Goal: Transaction & Acquisition: Purchase product/service

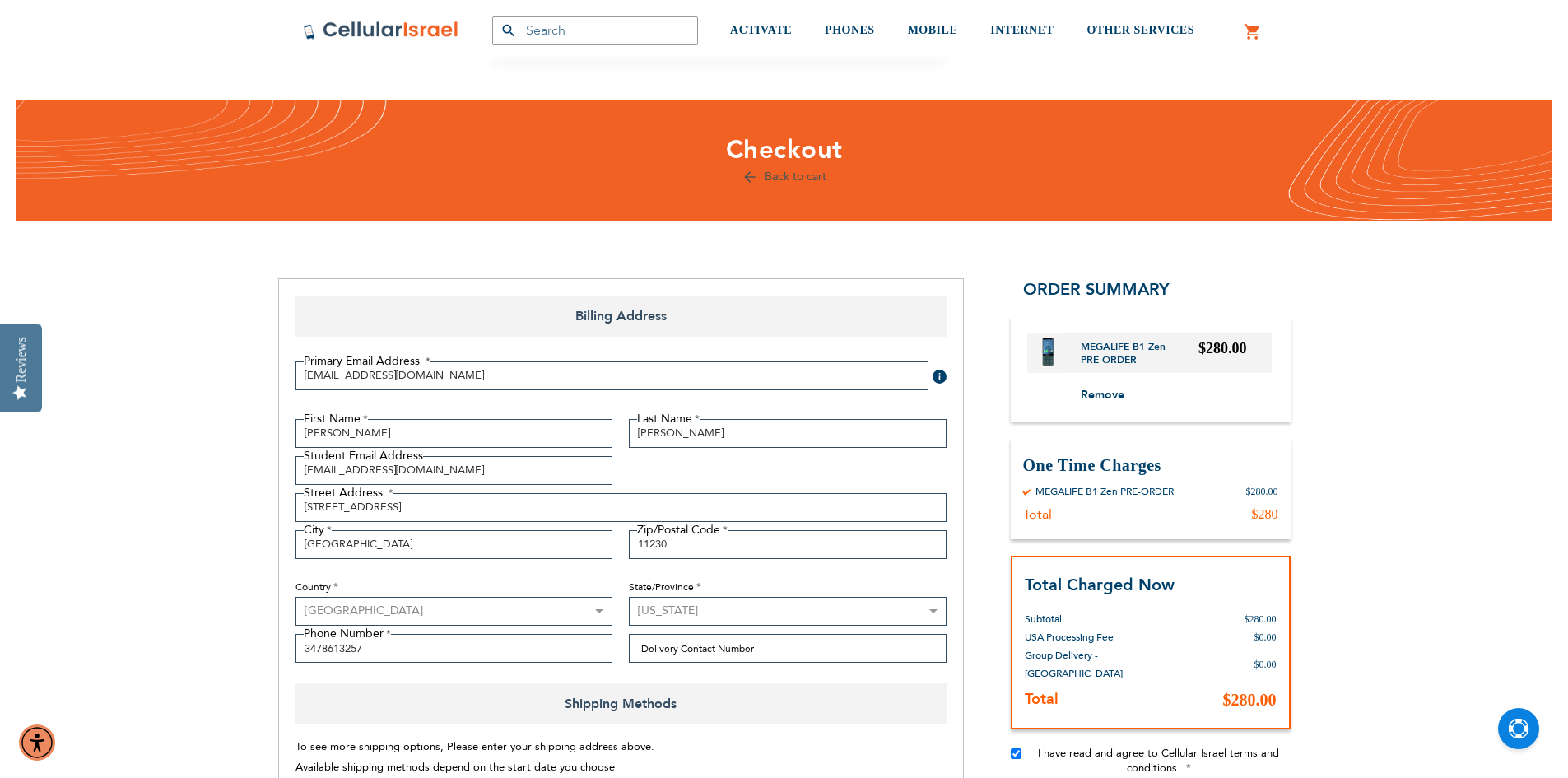
select select "US"
select select "43"
select select "94"
select select "3"
select select "2027"
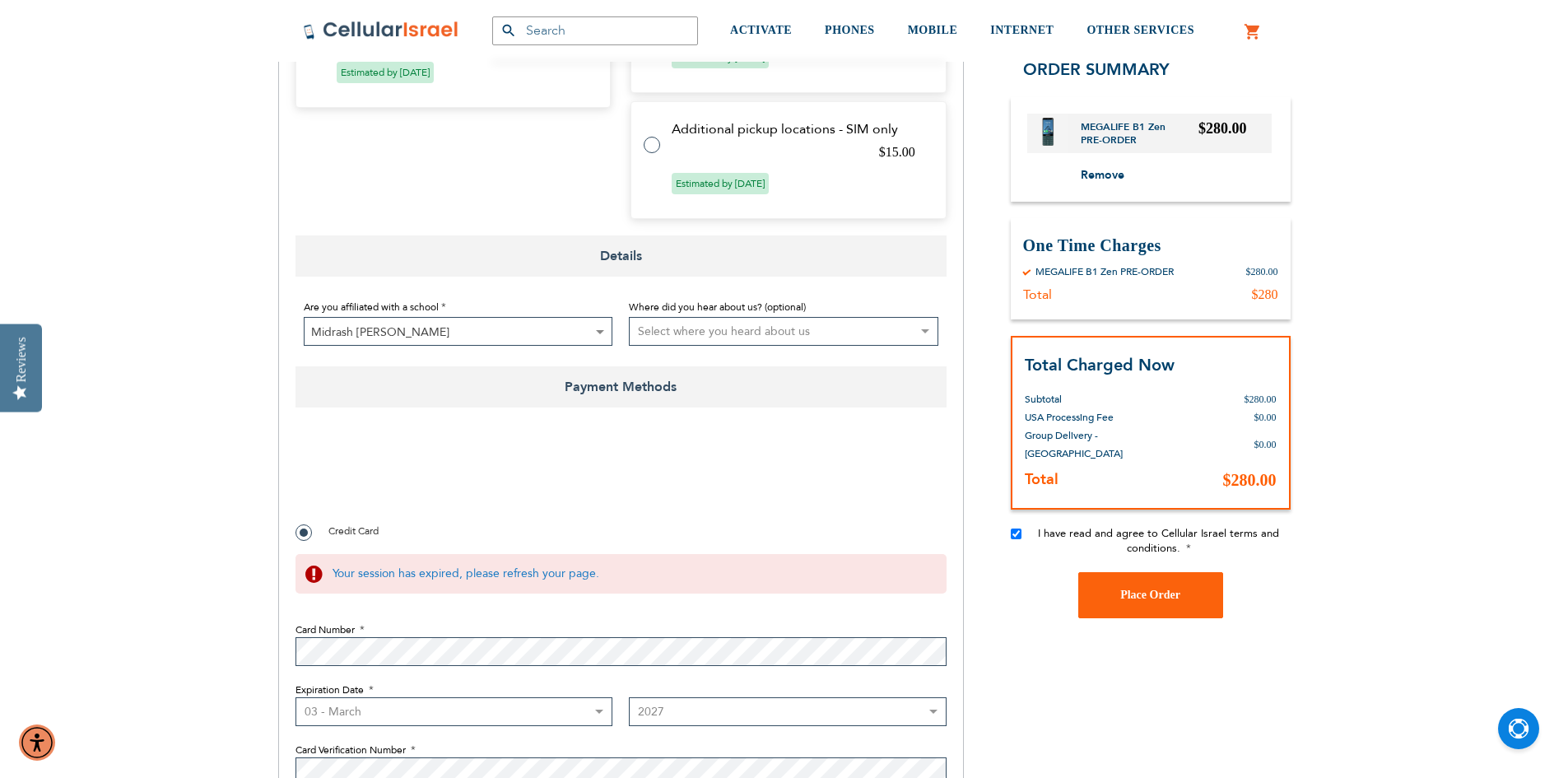
scroll to position [1689, 0]
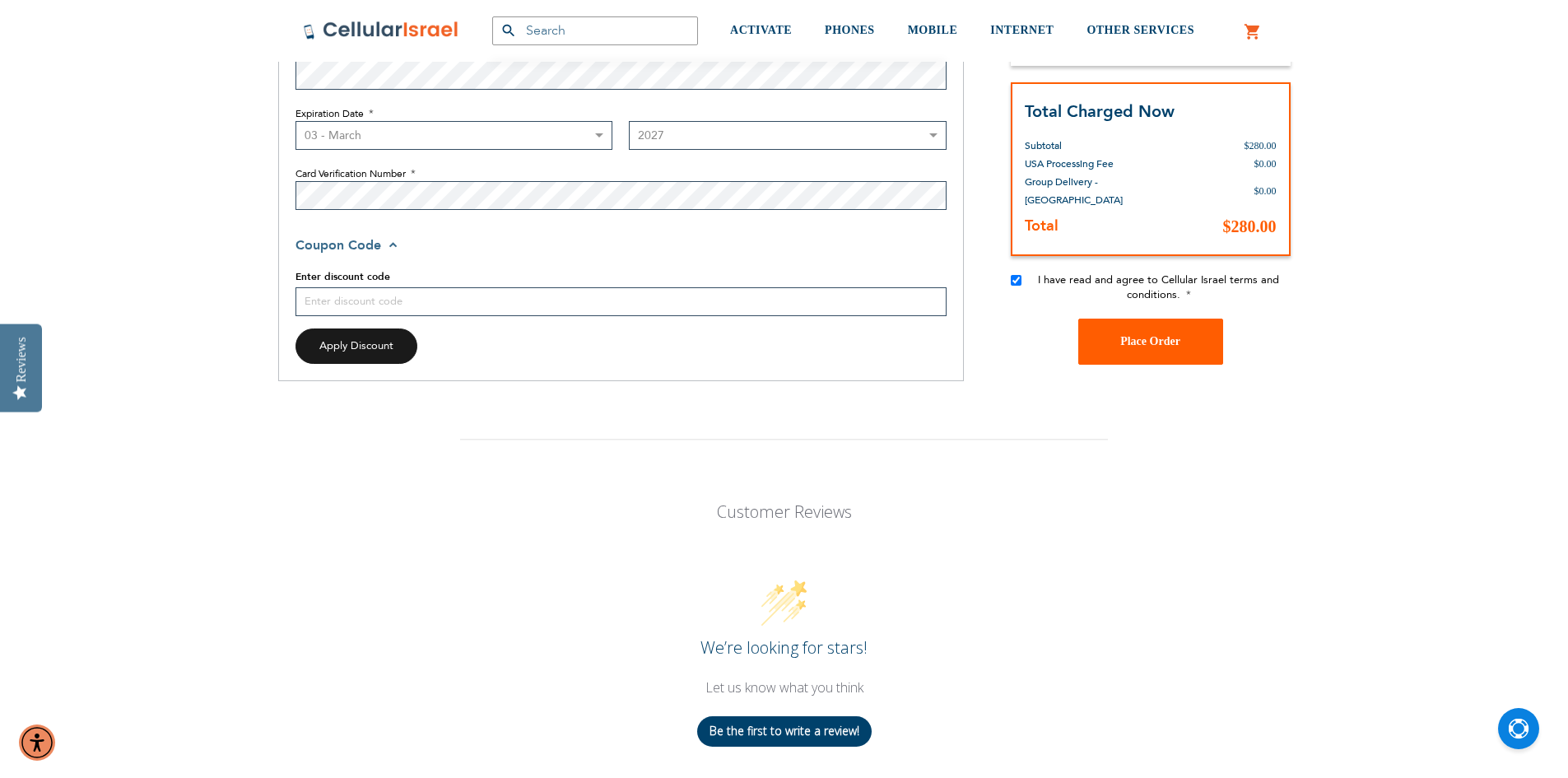
click at [1150, 349] on button "Place Order" at bounding box center [1151, 341] width 145 height 46
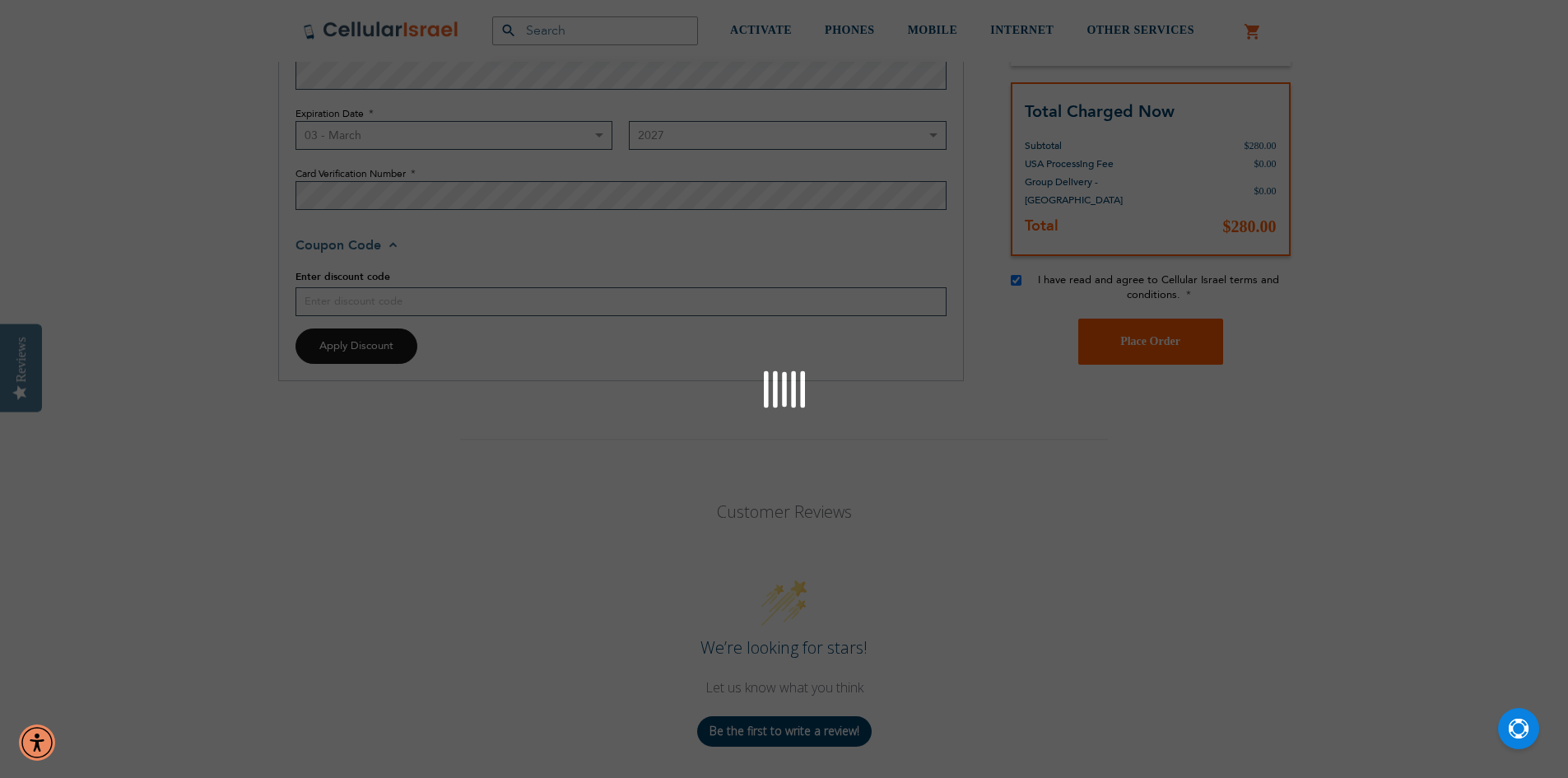
scroll to position [1278, 0]
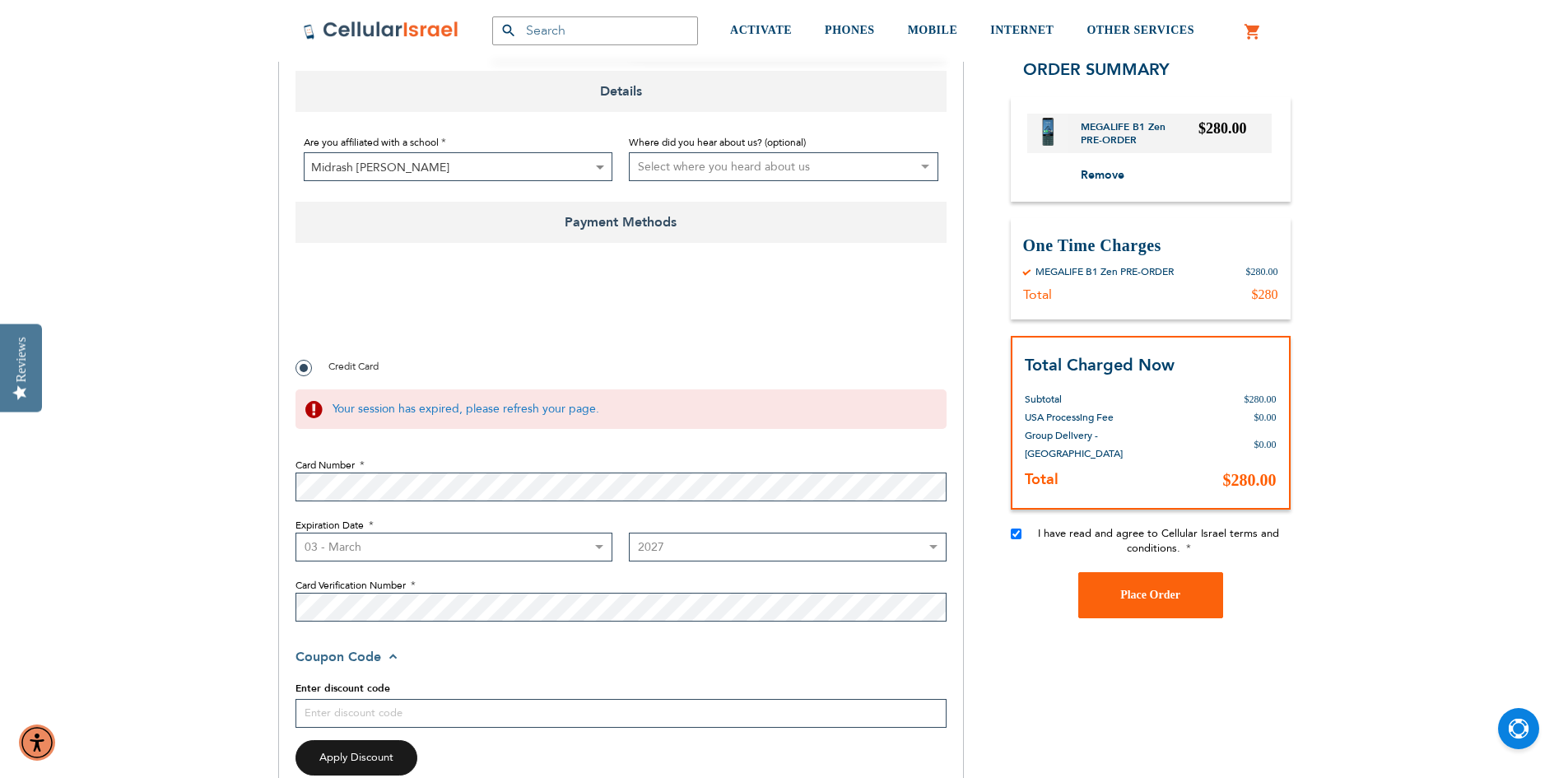
click at [1173, 588] on span "Place Order" at bounding box center [1150, 595] width 60 height 12
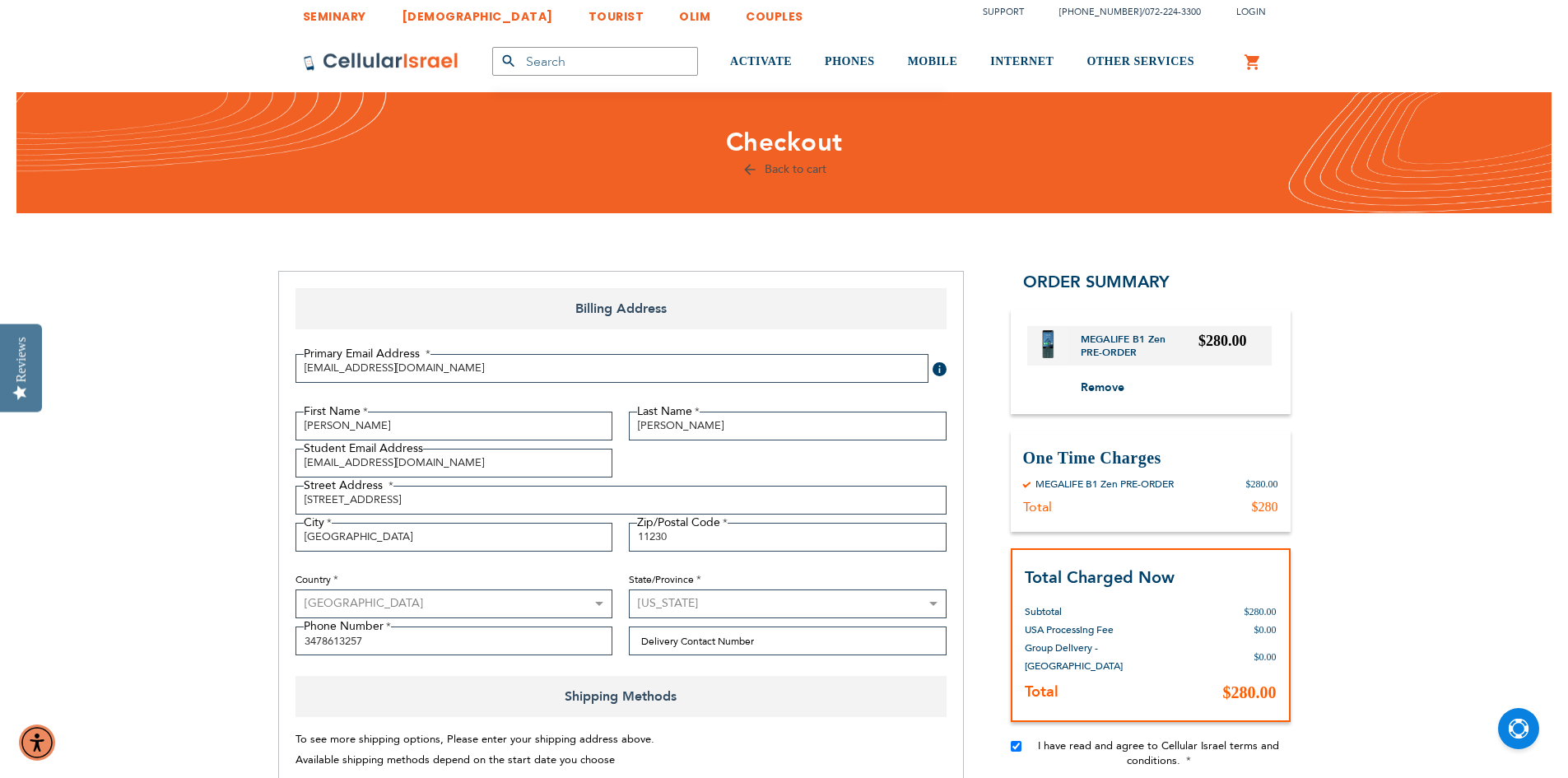
scroll to position [0, 0]
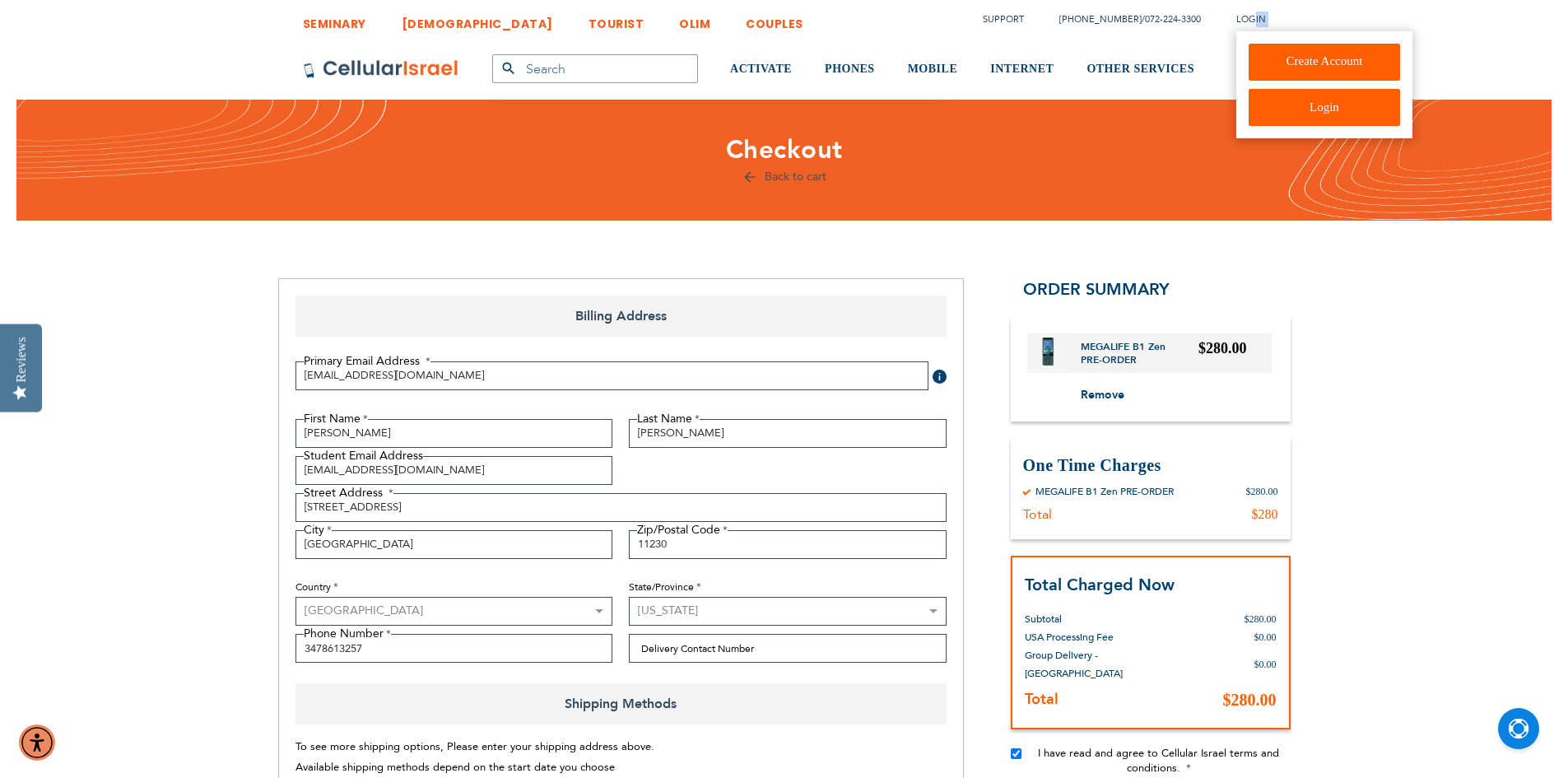
drag, startPoint x: 1253, startPoint y: 21, endPoint x: 1269, endPoint y: 78, distance: 59.2
click at [1266, 27] on div "Login Create Account Login" at bounding box center [1251, 19] width 30 height 16
click at [1269, 63] on link "Create Account" at bounding box center [1325, 62] width 152 height 37
